Goal: Information Seeking & Learning: Learn about a topic

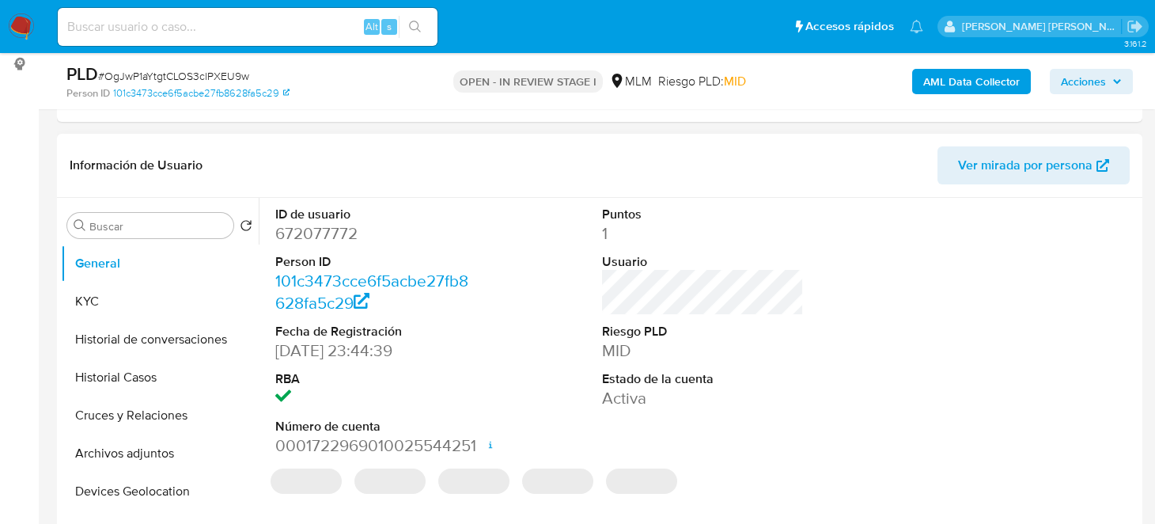
select select "10"
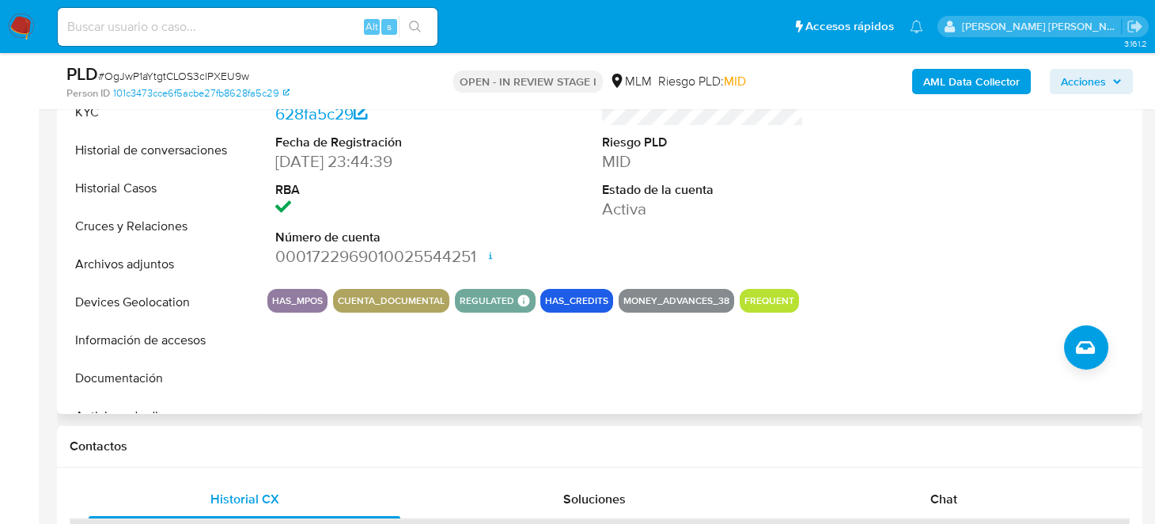
scroll to position [237, 0]
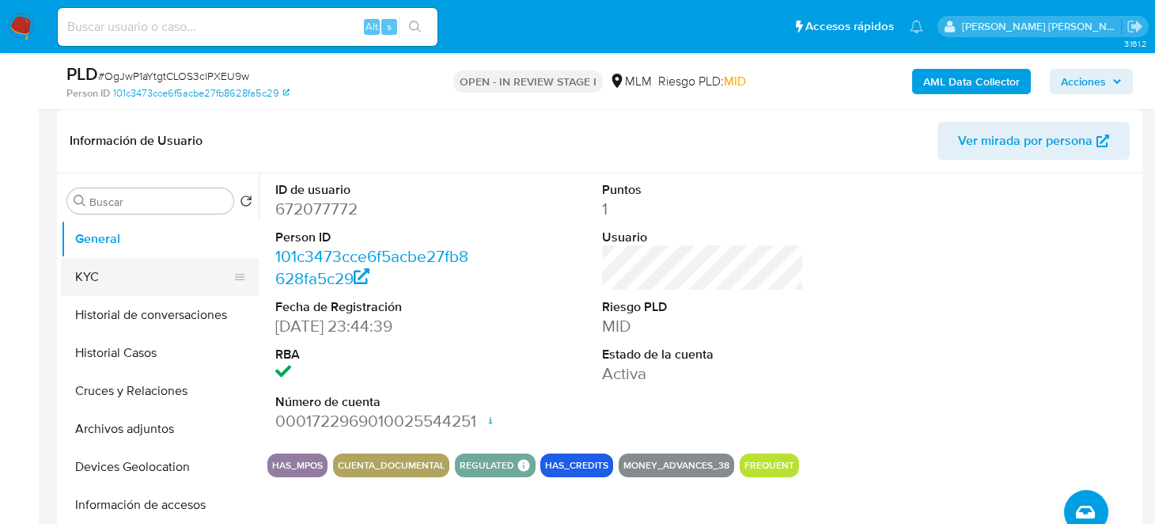
click at [93, 279] on button "KYC" at bounding box center [153, 277] width 185 height 38
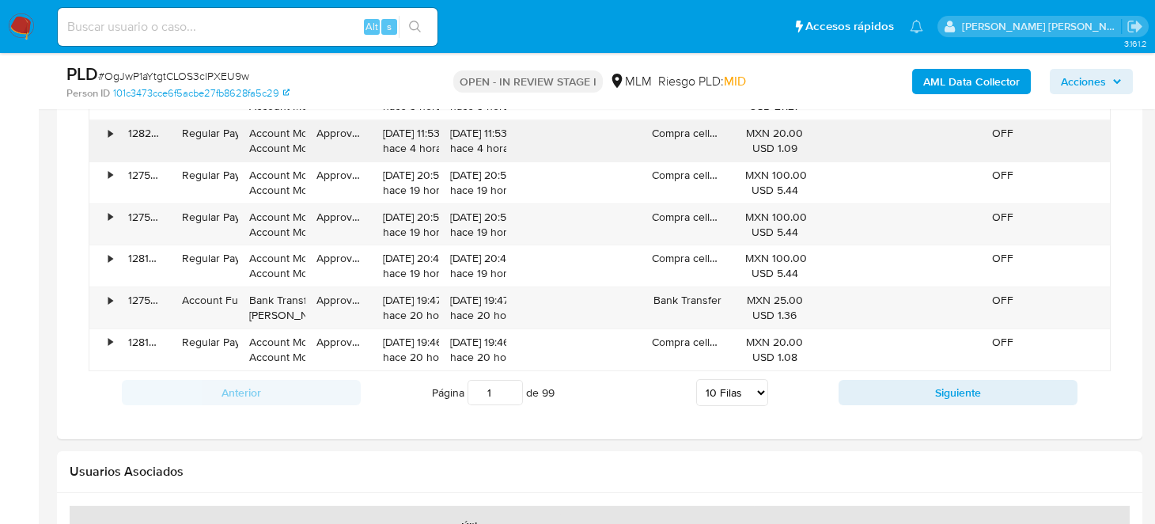
scroll to position [1660, 0]
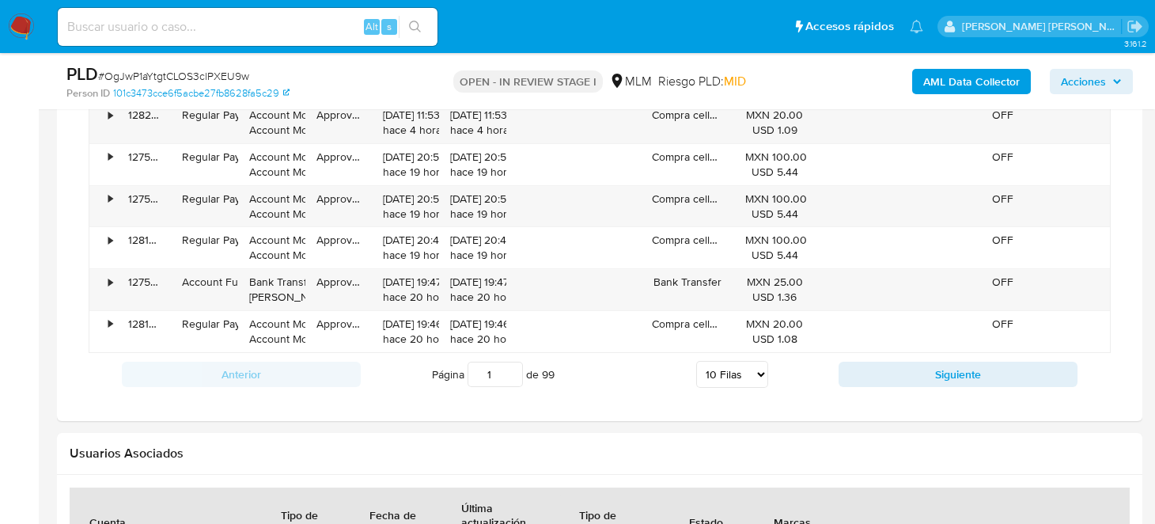
click at [971, 375] on button "Siguiente" at bounding box center [958, 374] width 239 height 25
type input "2"
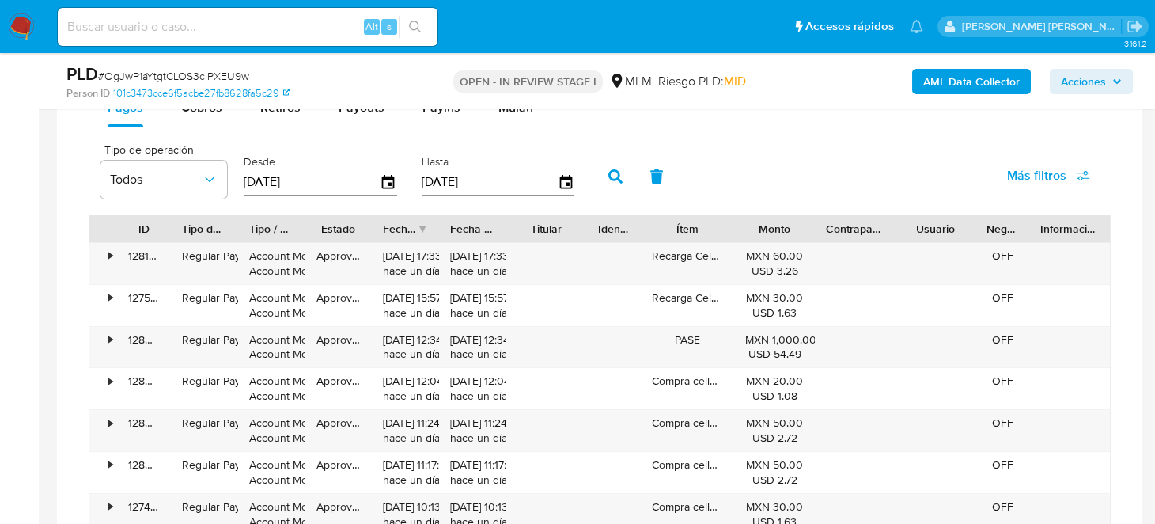
scroll to position [1265, 0]
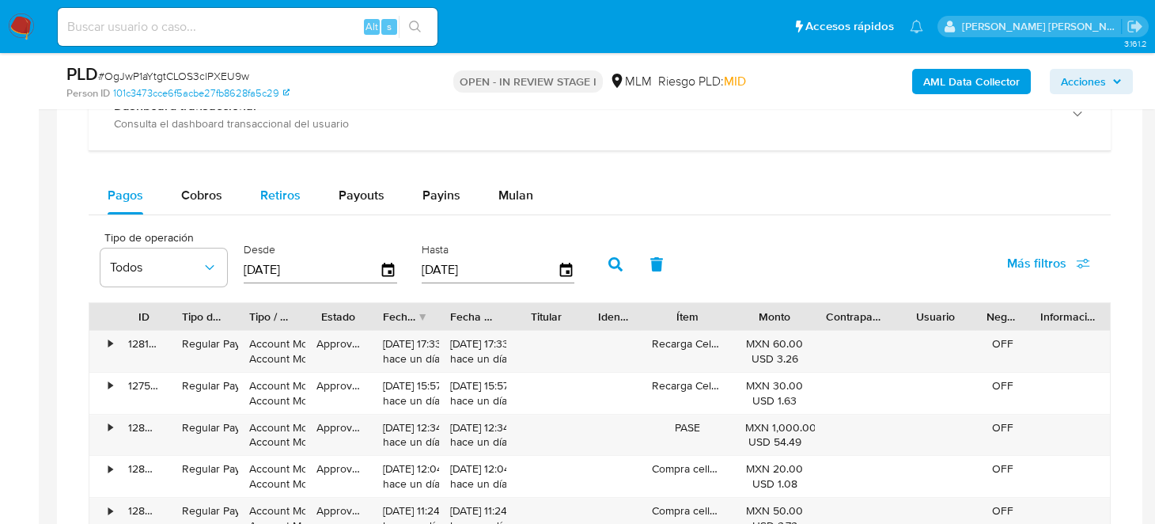
click at [303, 201] on button "Retiros" at bounding box center [280, 195] width 78 height 38
select select "10"
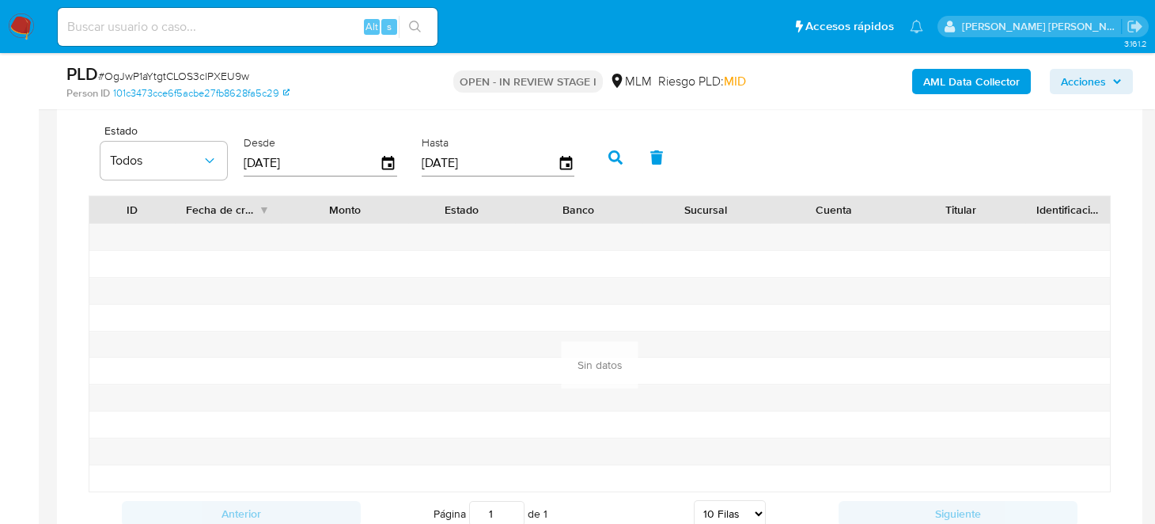
scroll to position [1345, 0]
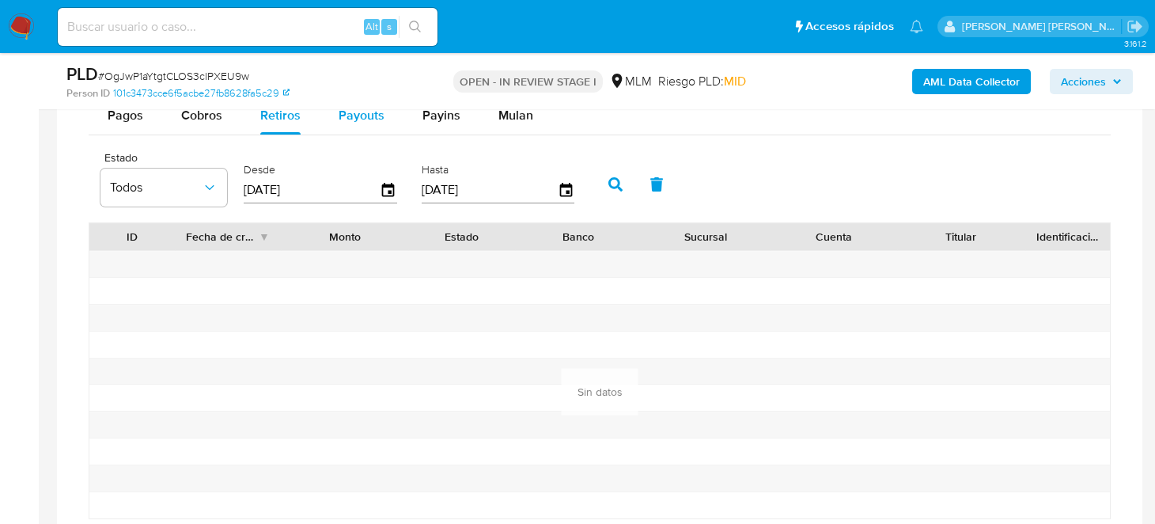
click at [353, 123] on div "Payouts" at bounding box center [362, 116] width 46 height 38
select select "10"
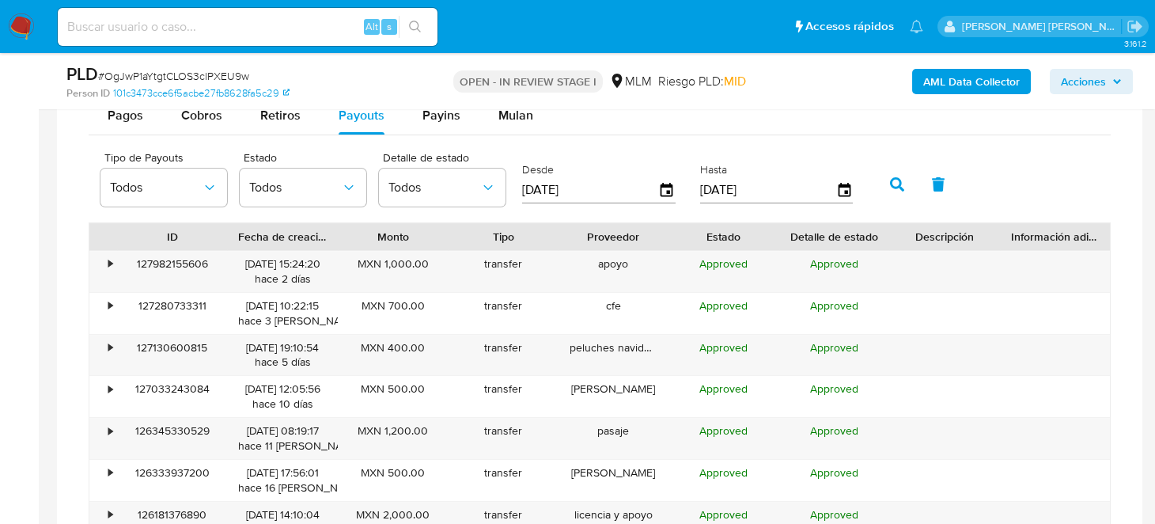
click at [440, 108] on div "PLD # OgJwP1aYtgtCLOS3clPXEU9w Person ID 101c3473cce6f5acbe27fb8628fa5c29 OPEN …" at bounding box center [599, 81] width 1085 height 56
click at [451, 112] on span "Payins" at bounding box center [441, 115] width 38 height 18
select select "10"
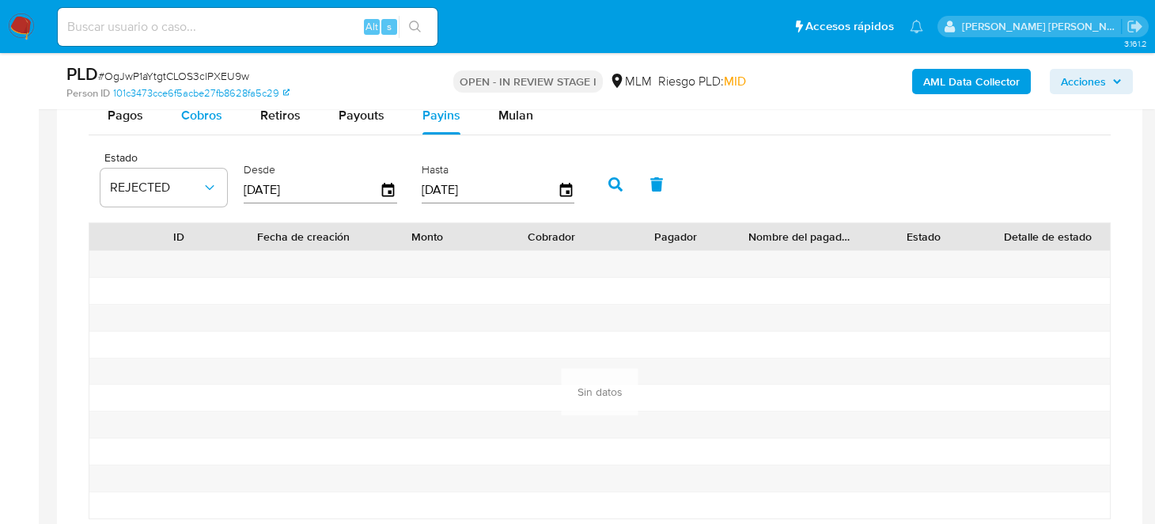
click at [185, 112] on span "Cobros" at bounding box center [201, 115] width 41 height 18
select select "10"
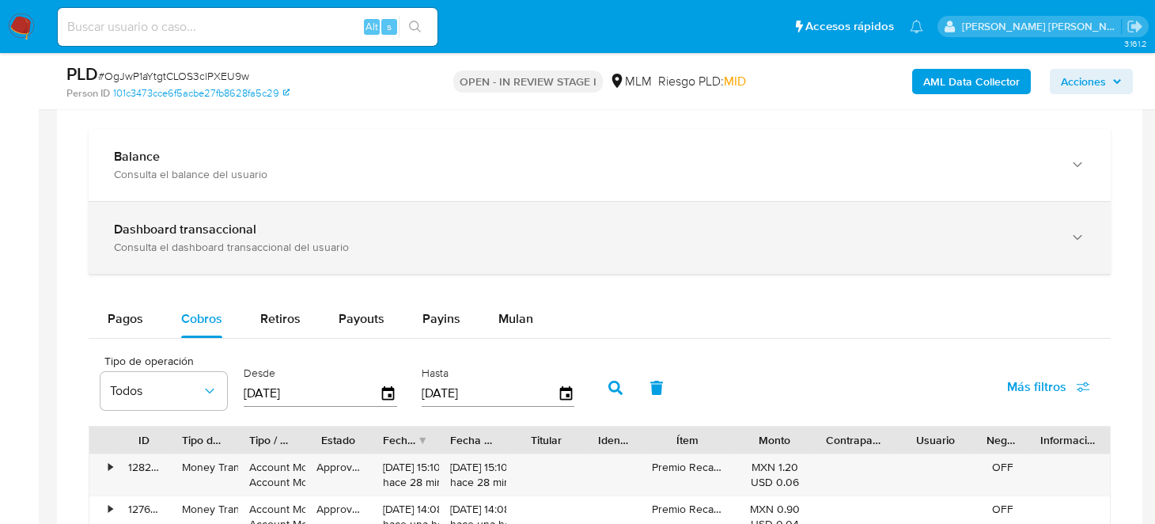
scroll to position [1108, 0]
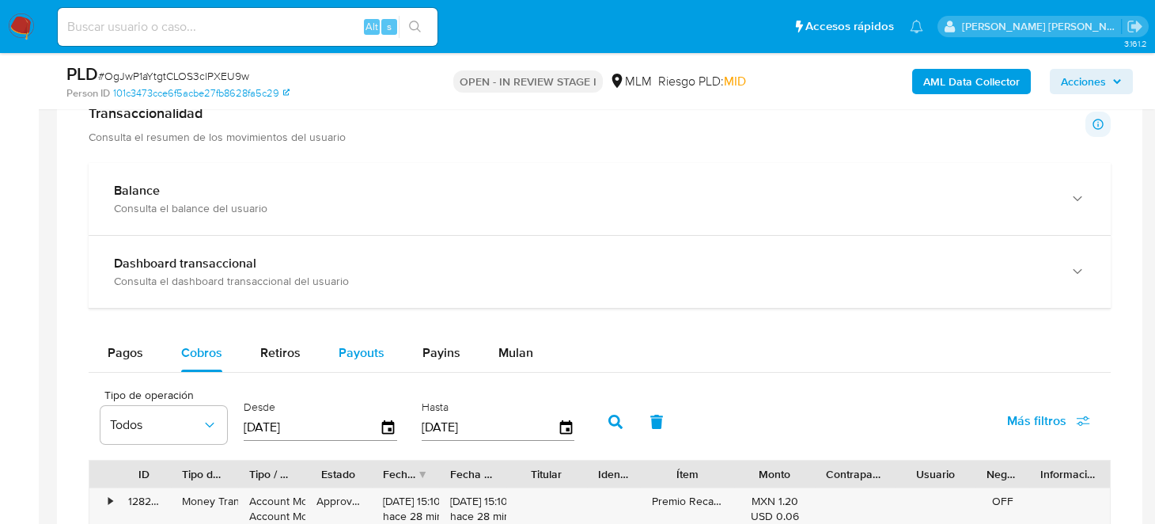
drag, startPoint x: 291, startPoint y: 354, endPoint x: 322, endPoint y: 352, distance: 30.9
click at [303, 352] on button "Retiros" at bounding box center [280, 353] width 78 height 38
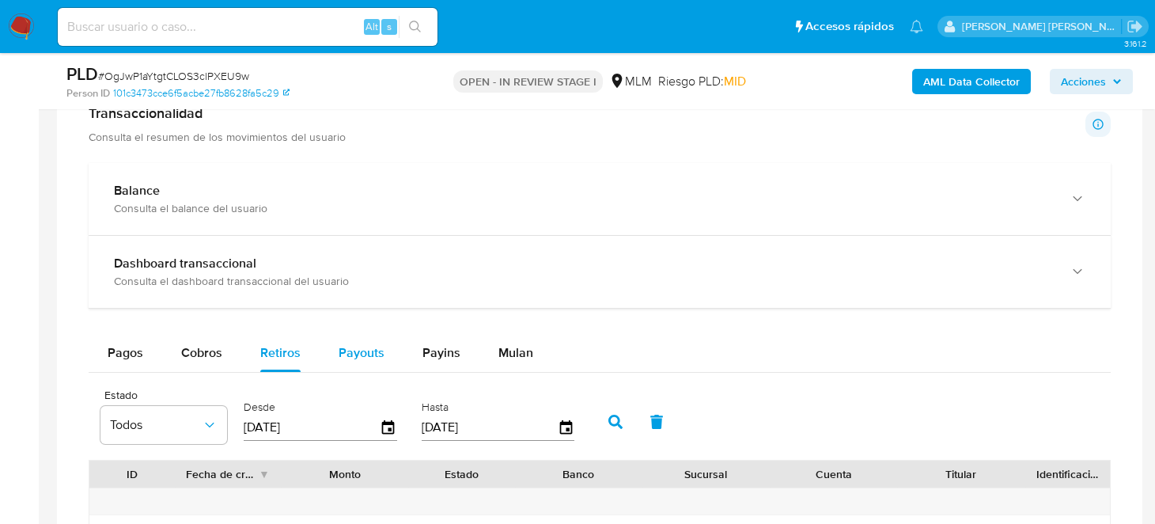
click at [374, 355] on span "Payouts" at bounding box center [362, 352] width 46 height 18
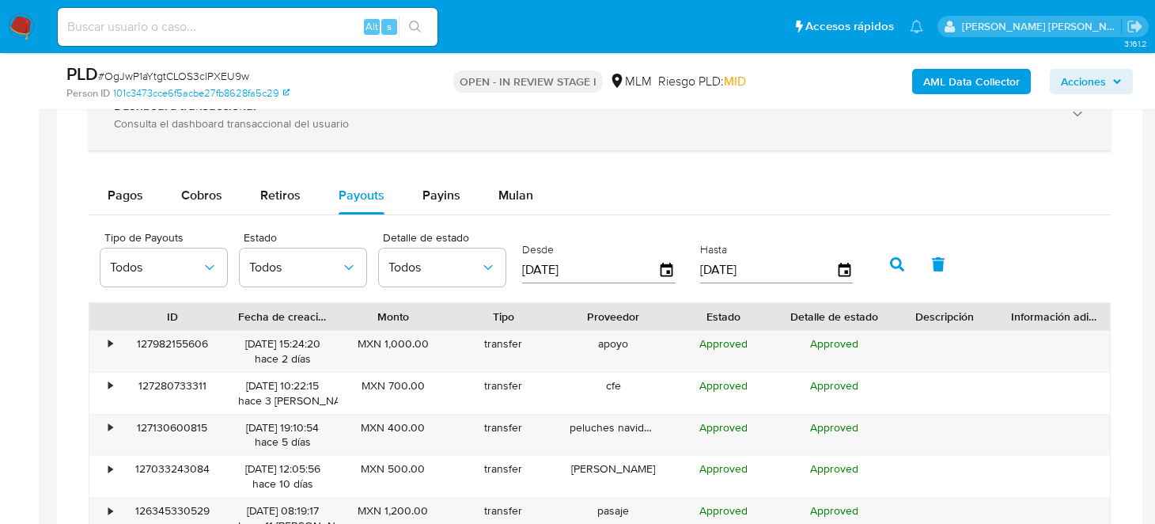
scroll to position [1028, 0]
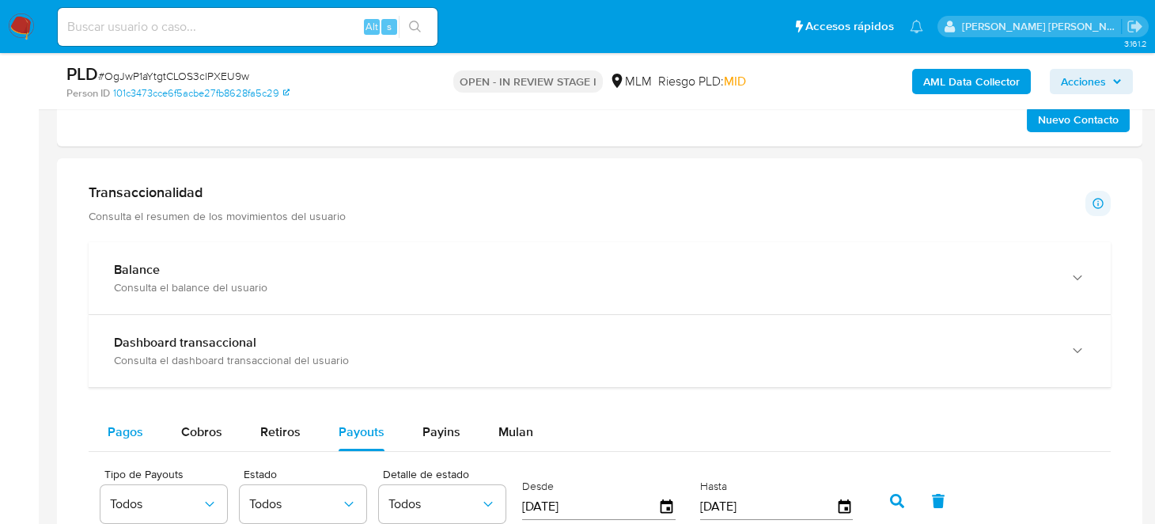
click at [133, 432] on span "Pagos" at bounding box center [126, 431] width 36 height 18
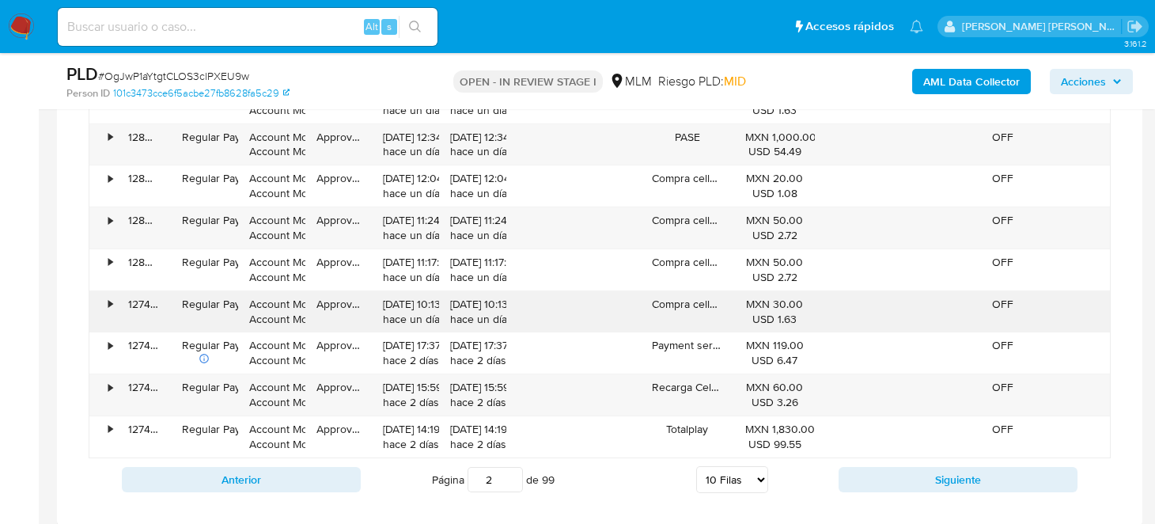
scroll to position [1581, 0]
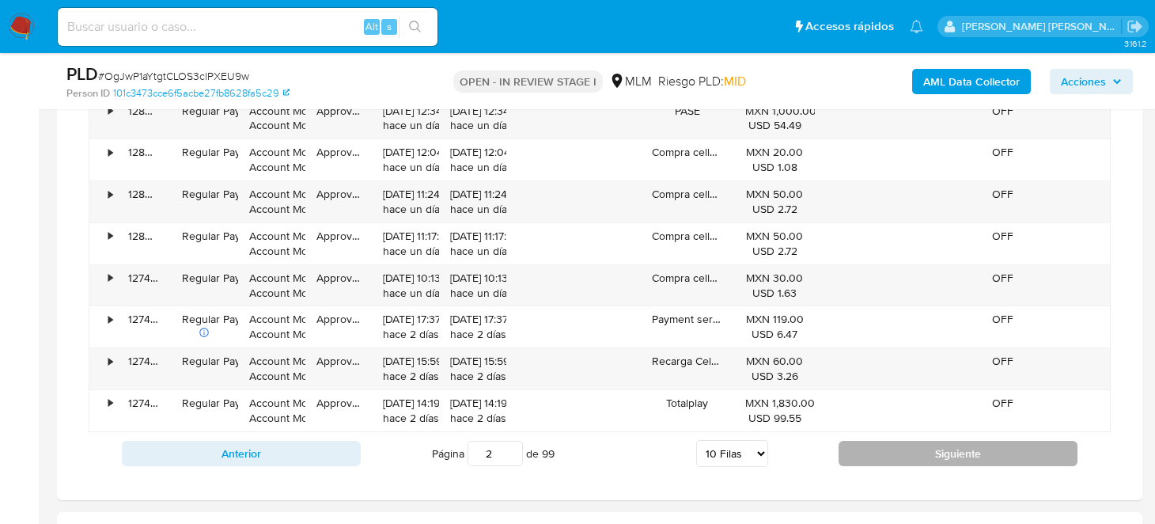
click at [893, 448] on button "Siguiente" at bounding box center [958, 453] width 239 height 25
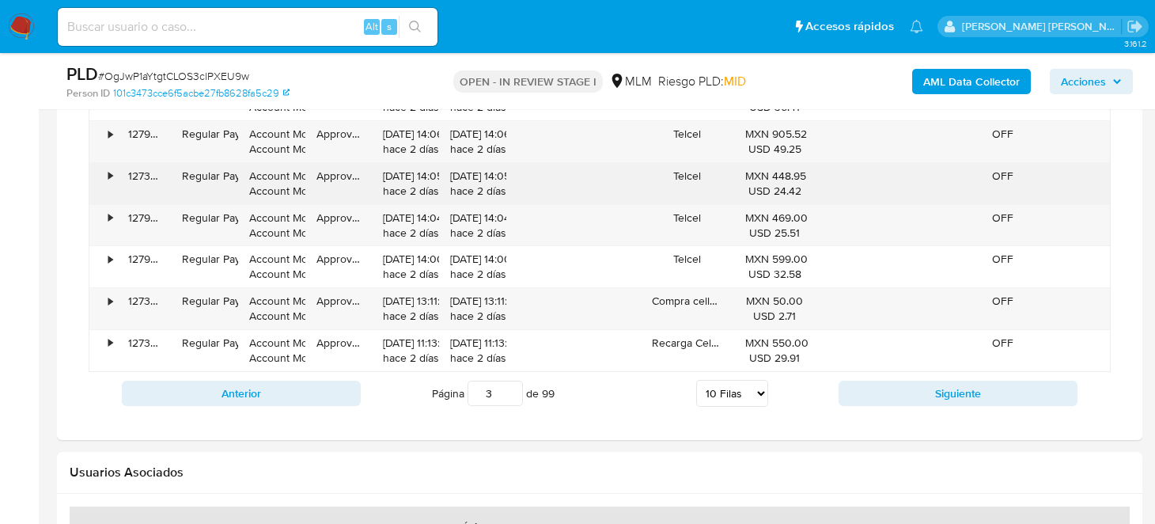
scroll to position [1660, 0]
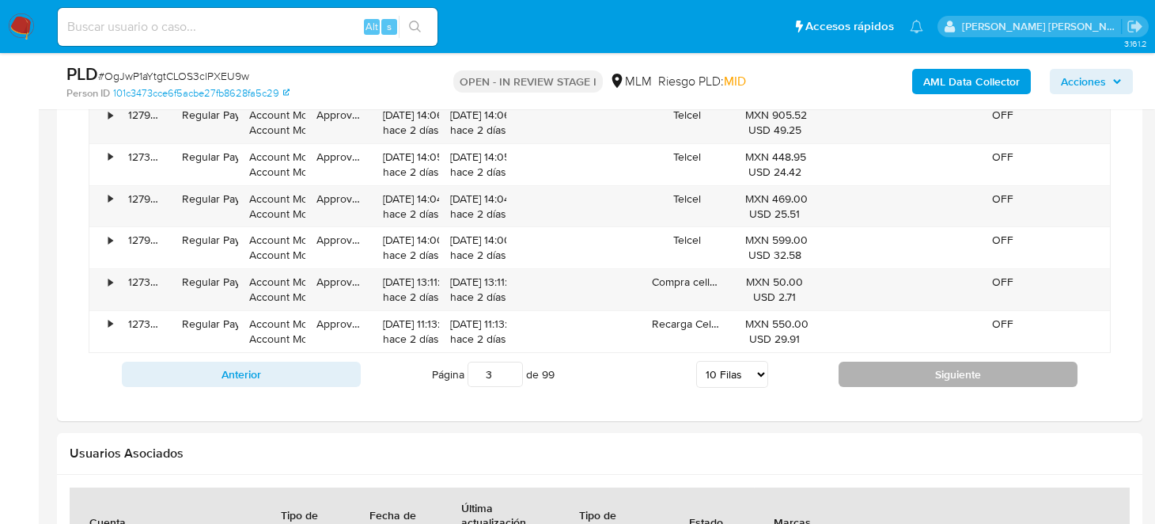
click at [888, 362] on button "Siguiente" at bounding box center [958, 374] width 239 height 25
type input "4"
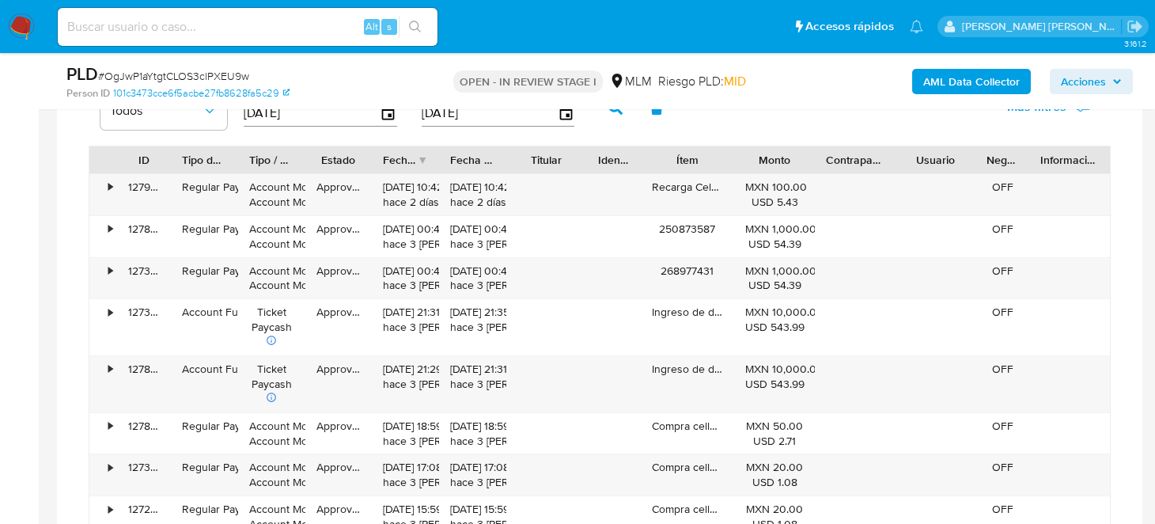
scroll to position [1345, 0]
